Goal: Task Accomplishment & Management: Complete application form

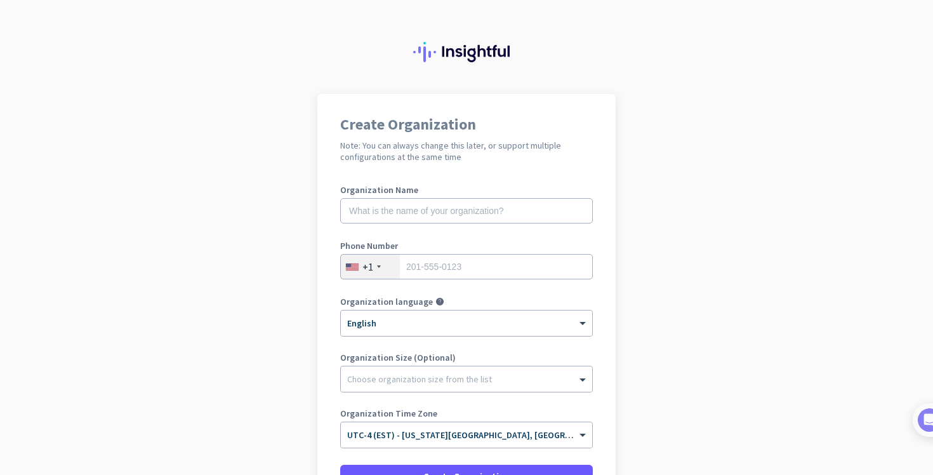
scroll to position [4, 0]
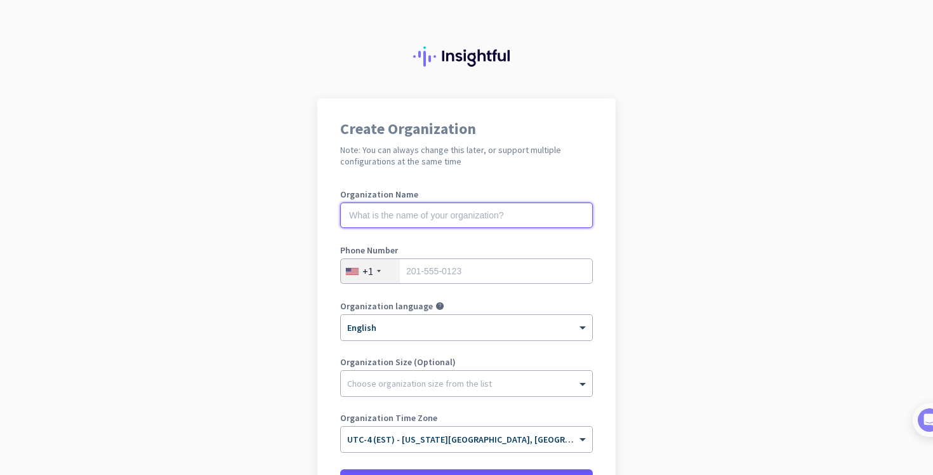
click at [403, 213] on input "text" at bounding box center [466, 214] width 252 height 25
type input "T"
type input "<h1>company</h1>"
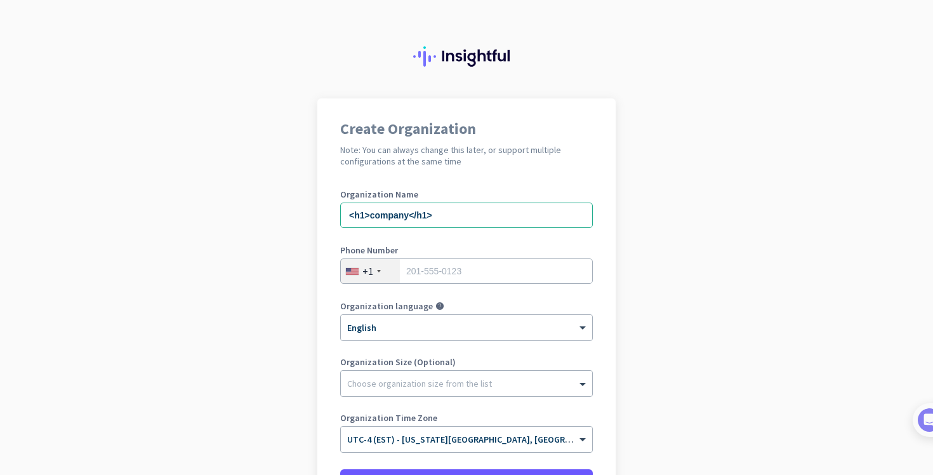
click at [383, 277] on div "+1" at bounding box center [370, 271] width 59 height 24
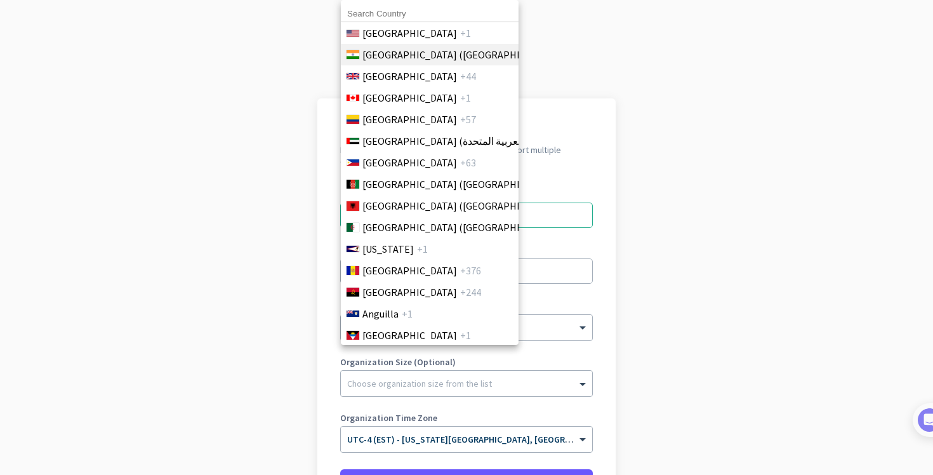
click at [392, 62] on li "[GEOGRAPHIC_DATA] ([GEOGRAPHIC_DATA]) +91" at bounding box center [429, 55] width 178 height 22
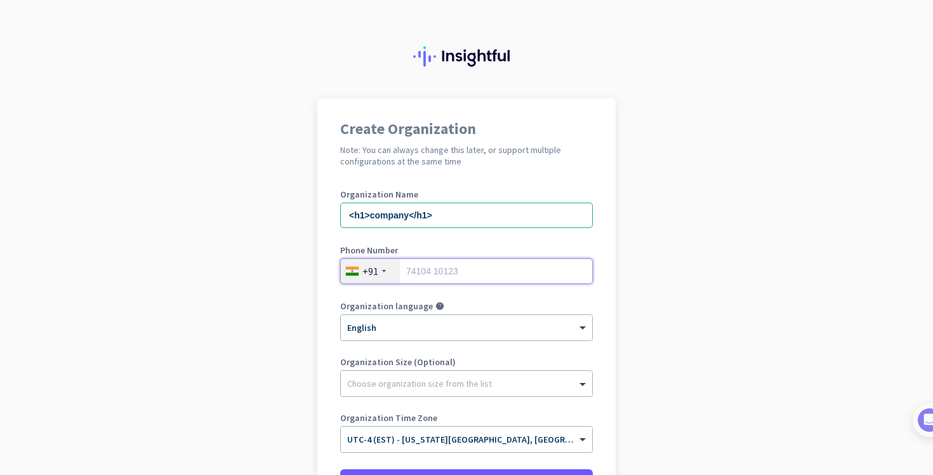
click at [432, 266] on input "tel" at bounding box center [466, 270] width 252 height 25
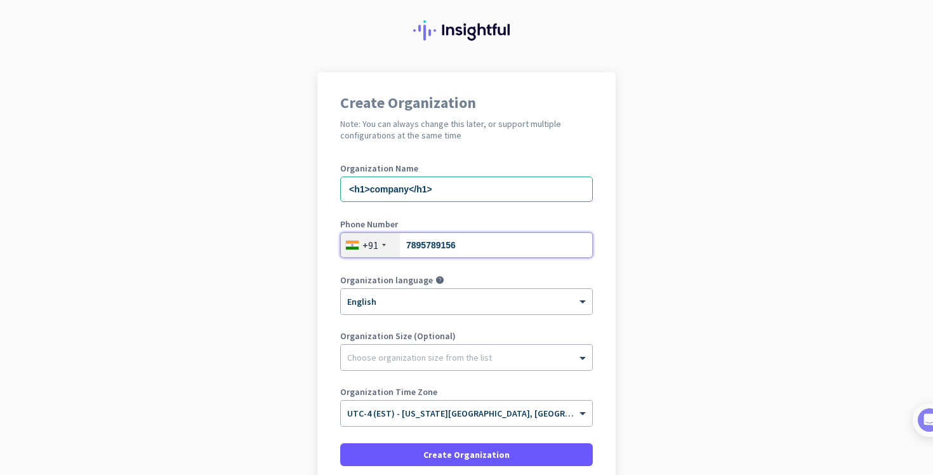
scroll to position [44, 0]
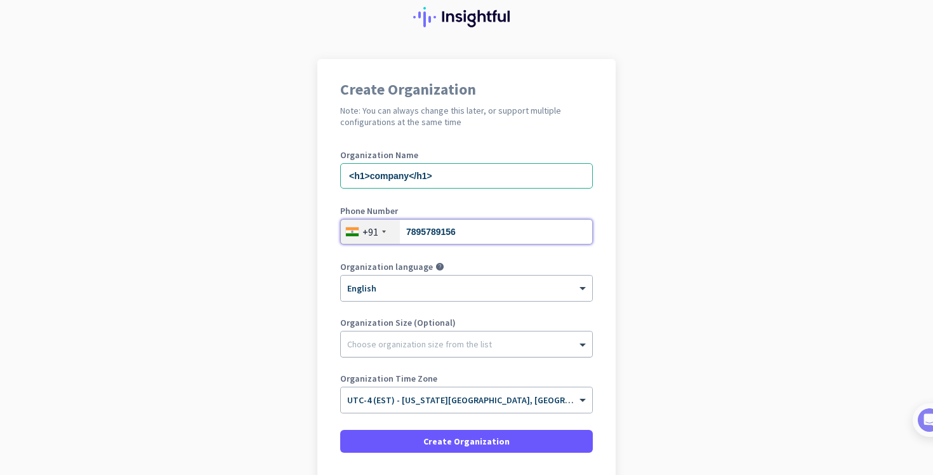
type input "7895789156"
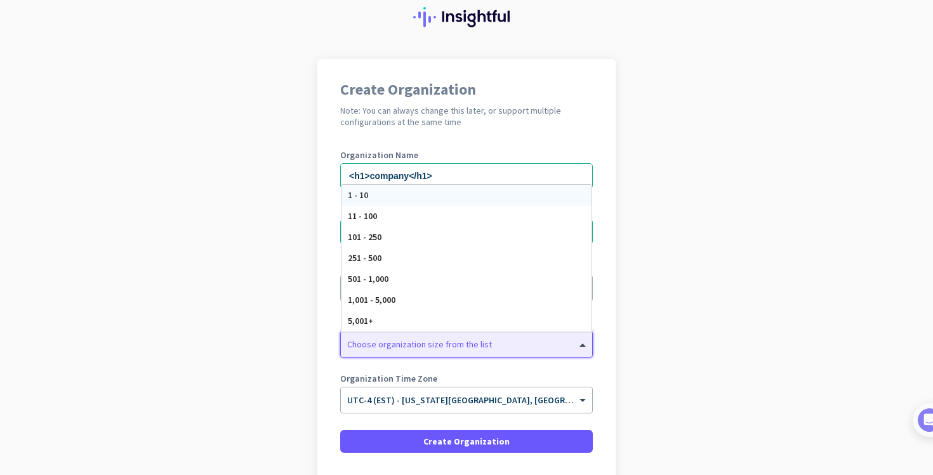
click at [405, 342] on div at bounding box center [466, 340] width 251 height 13
click at [367, 210] on span "11 - 100" at bounding box center [362, 215] width 29 height 11
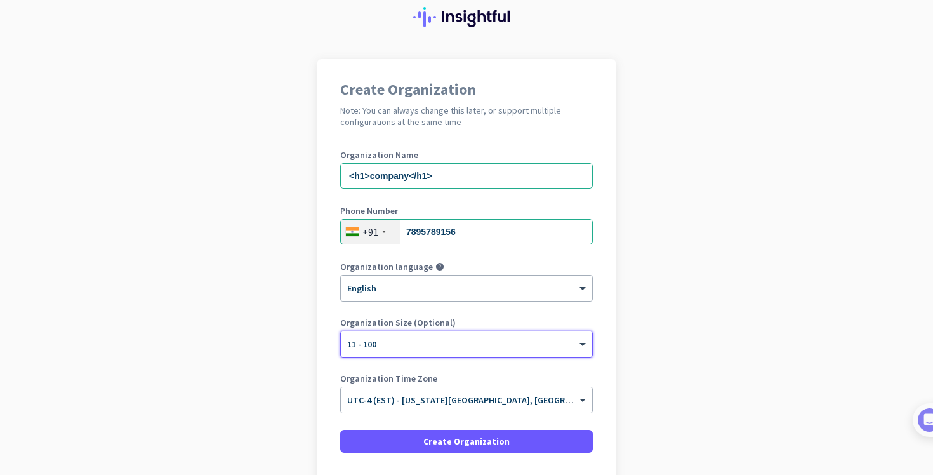
scroll to position [74, 0]
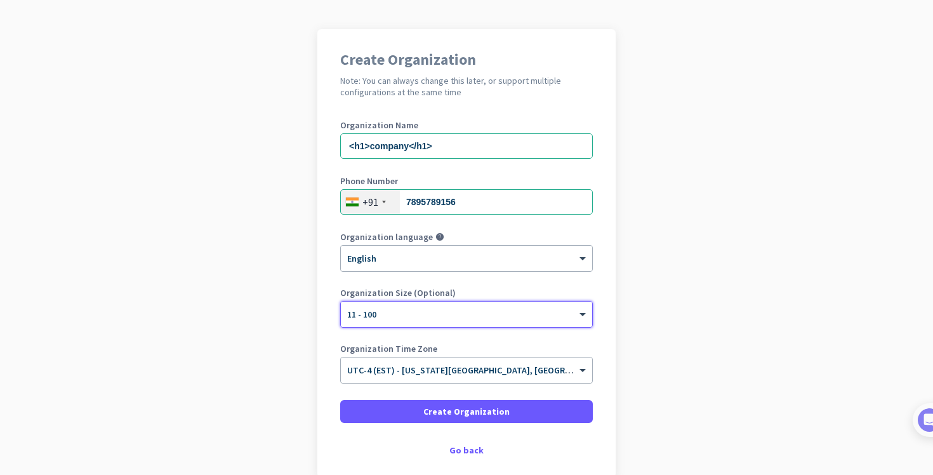
click at [568, 367] on div at bounding box center [466, 365] width 251 height 11
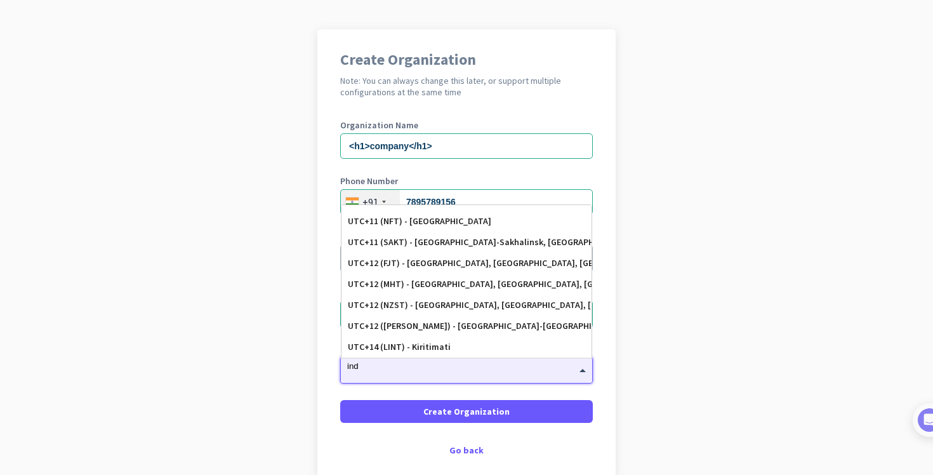
scroll to position [0, 0]
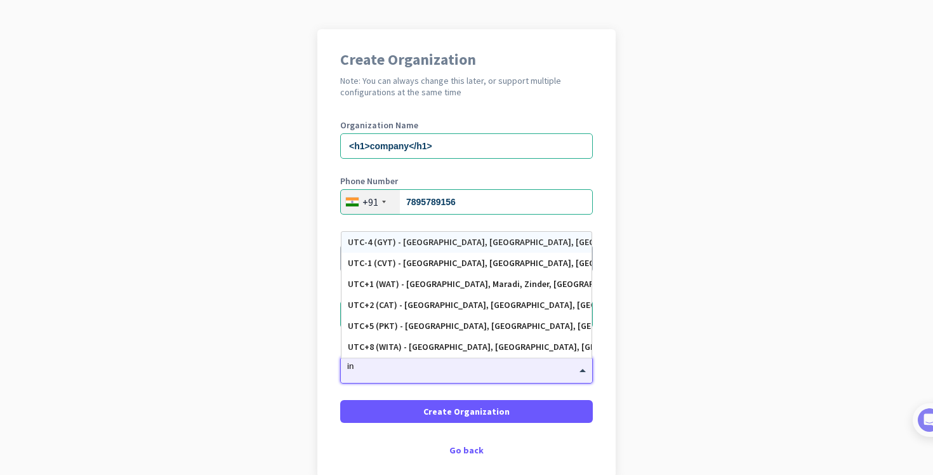
type input "i"
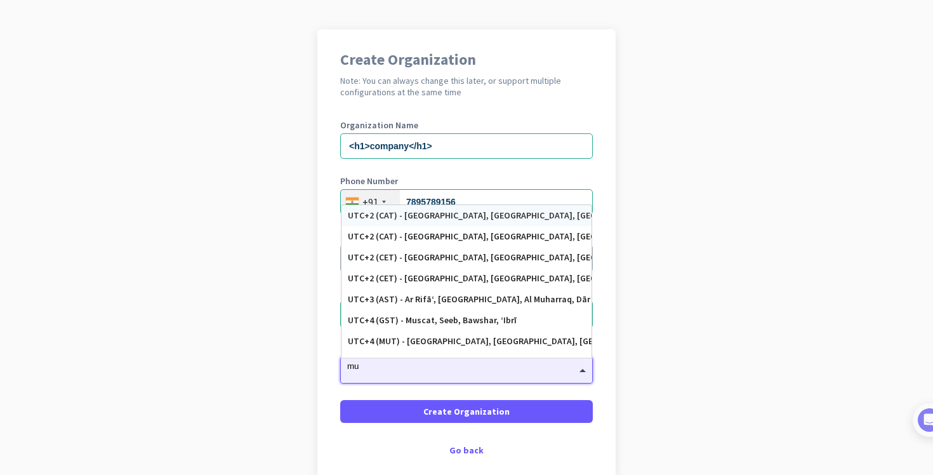
type input "mum"
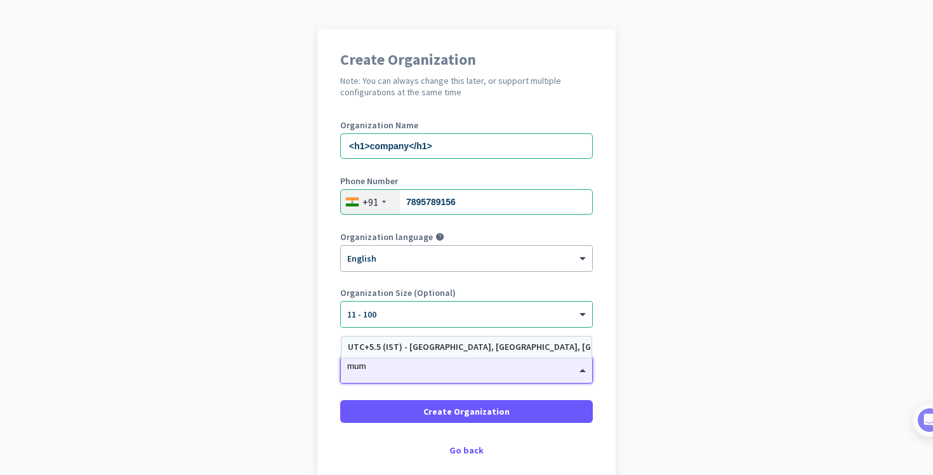
click at [525, 346] on div "UTC+5.5 (IST) - [GEOGRAPHIC_DATA], [GEOGRAPHIC_DATA], [GEOGRAPHIC_DATA], [GEOGR…" at bounding box center [466, 346] width 237 height 11
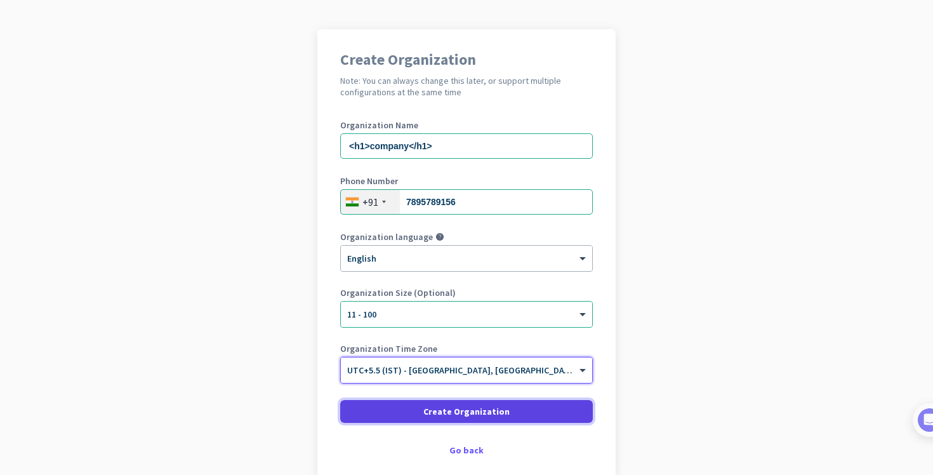
click at [494, 409] on span "Create Organization" at bounding box center [466, 411] width 86 height 13
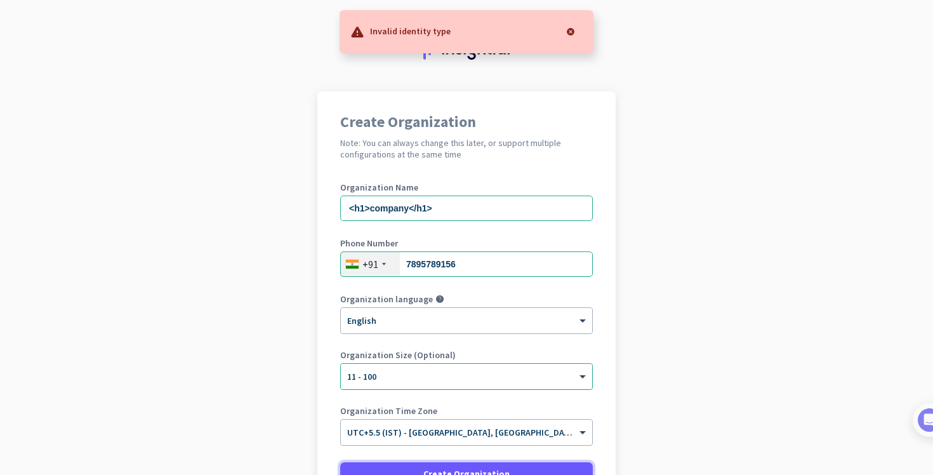
scroll to position [9, 0]
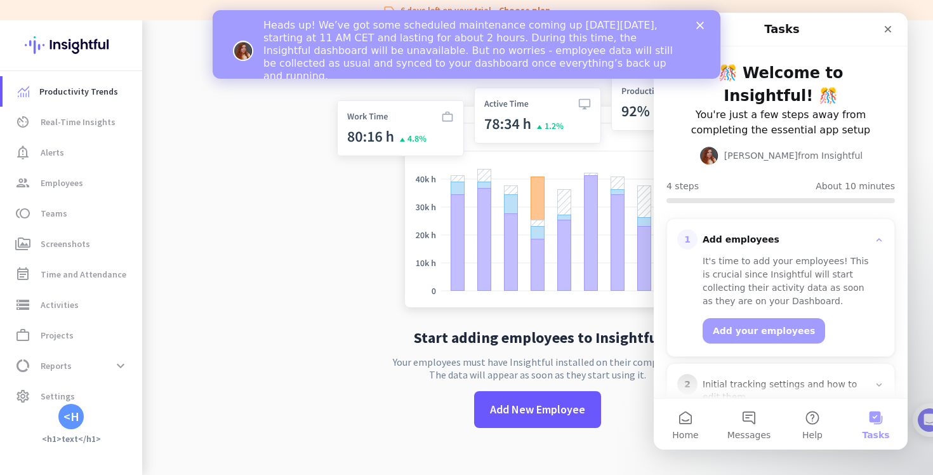
click at [696, 24] on icon "Close" at bounding box center [700, 26] width 8 height 8
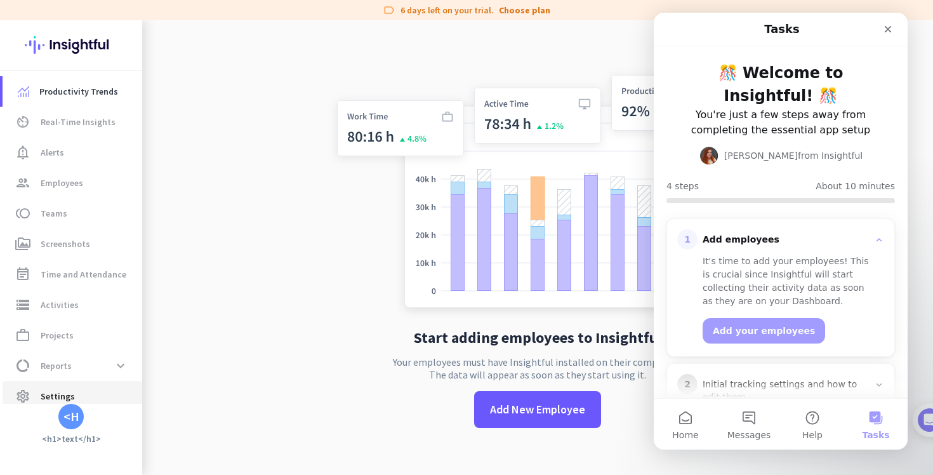
click at [74, 395] on span "settings Settings" at bounding box center [72, 395] width 119 height 15
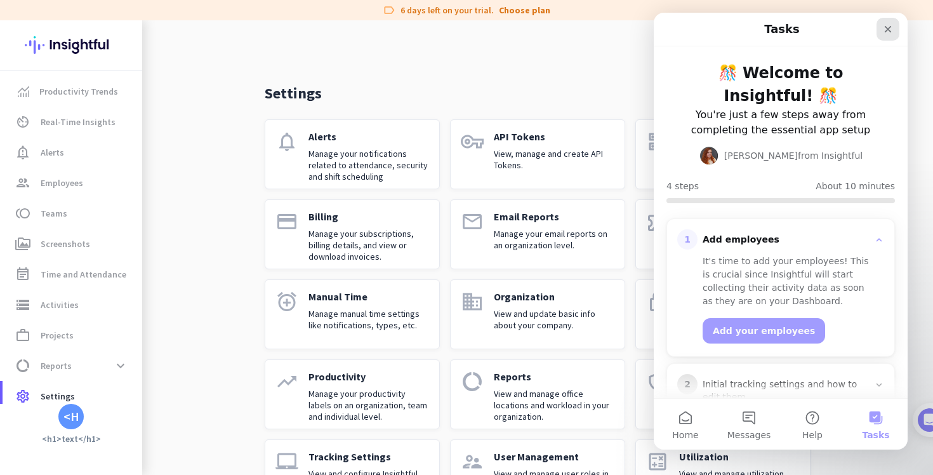
click at [893, 27] on div "Close" at bounding box center [887, 29] width 23 height 23
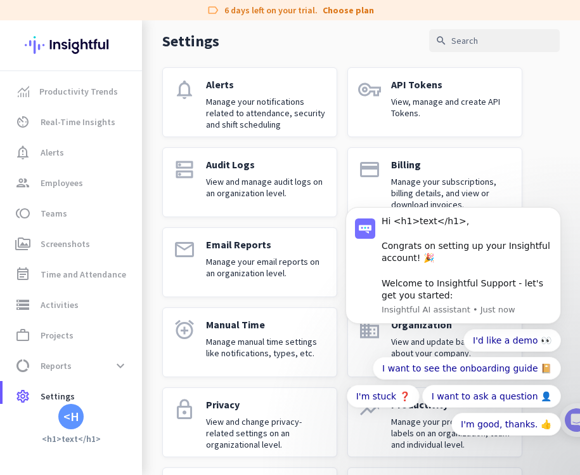
click at [575, 424] on body "Hi <h1>text</h1>, Congrats on setting up your Insightful account! 🎉 Welcome to …" at bounding box center [454, 274] width 244 height 377
click html "Hi <h1>text</h1>, Congrats on setting up your Insightful account! 🎉 Welcome to …"
